Goal: Task Accomplishment & Management: Manage account settings

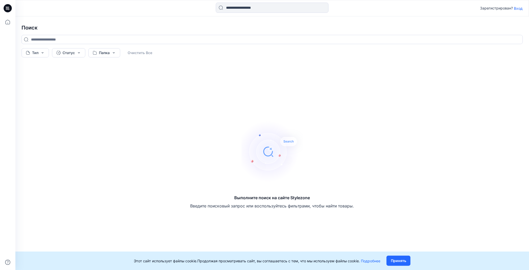
click at [8, 10] on icon at bounding box center [8, 8] width 8 height 8
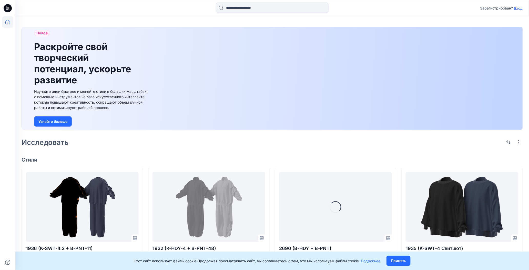
click at [520, 8] on ya-tr-span "Вход" at bounding box center [518, 8] width 9 height 4
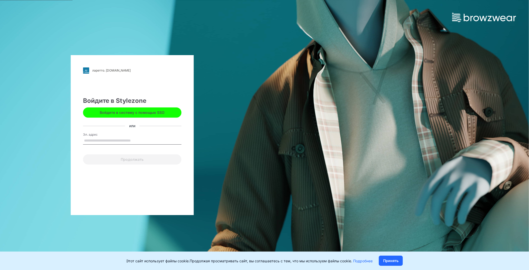
type input "**********"
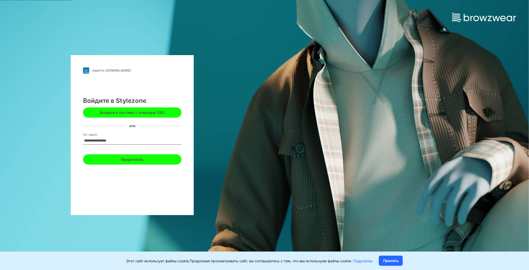
click at [151, 160] on button "Продолжать" at bounding box center [132, 159] width 98 height 10
